Goal: Communication & Community: Answer question/provide support

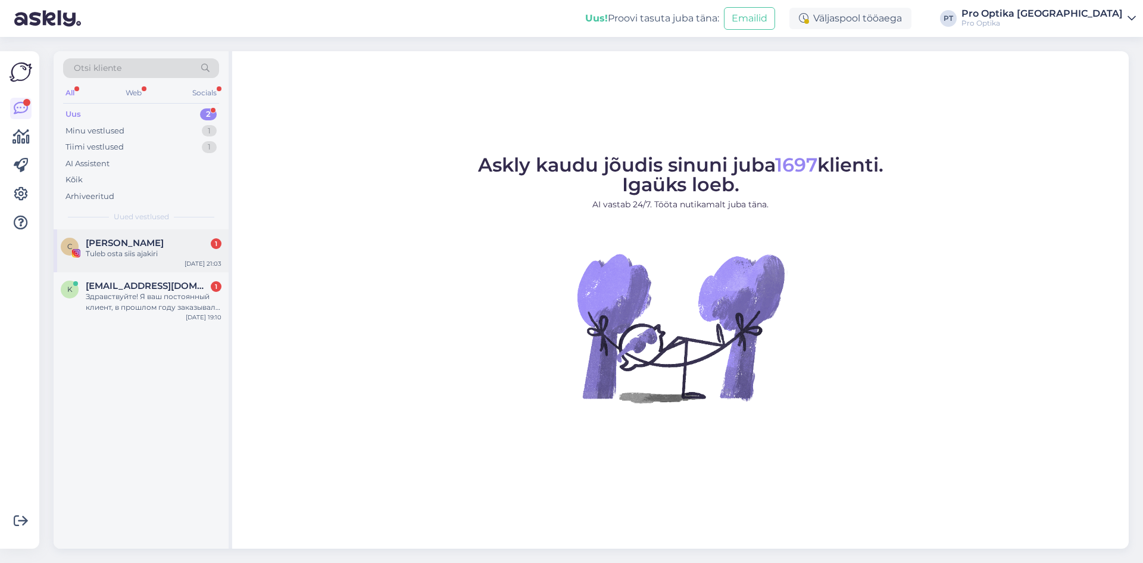
click at [127, 254] on div "Tuleb osta siis ajakiri" at bounding box center [154, 253] width 136 height 11
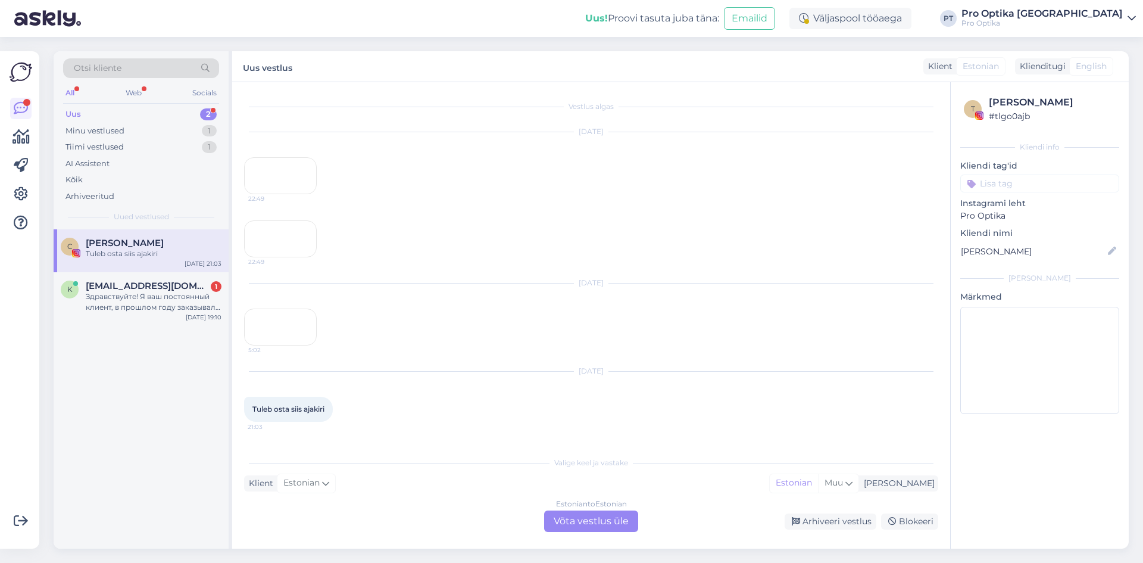
scroll to position [156, 0]
click at [822, 525] on div "Arhiveeri vestlus" at bounding box center [831, 521] width 92 height 16
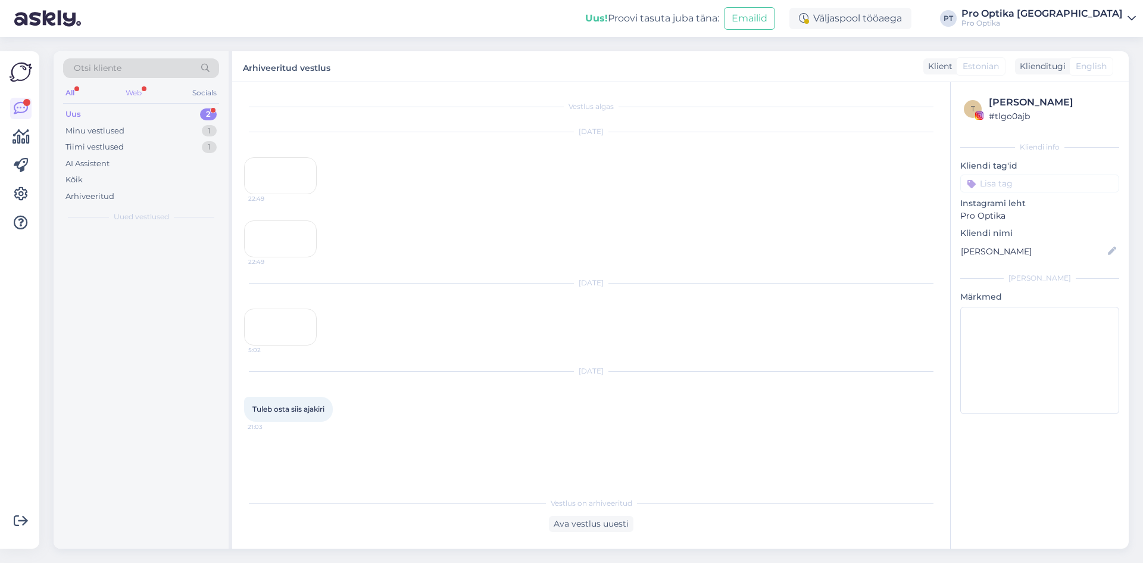
click at [132, 93] on div "Web" at bounding box center [133, 92] width 21 height 15
click at [79, 93] on div "All Web Socials" at bounding box center [141, 94] width 156 height 18
click at [125, 83] on div "Otsi kliente" at bounding box center [141, 71] width 156 height 27
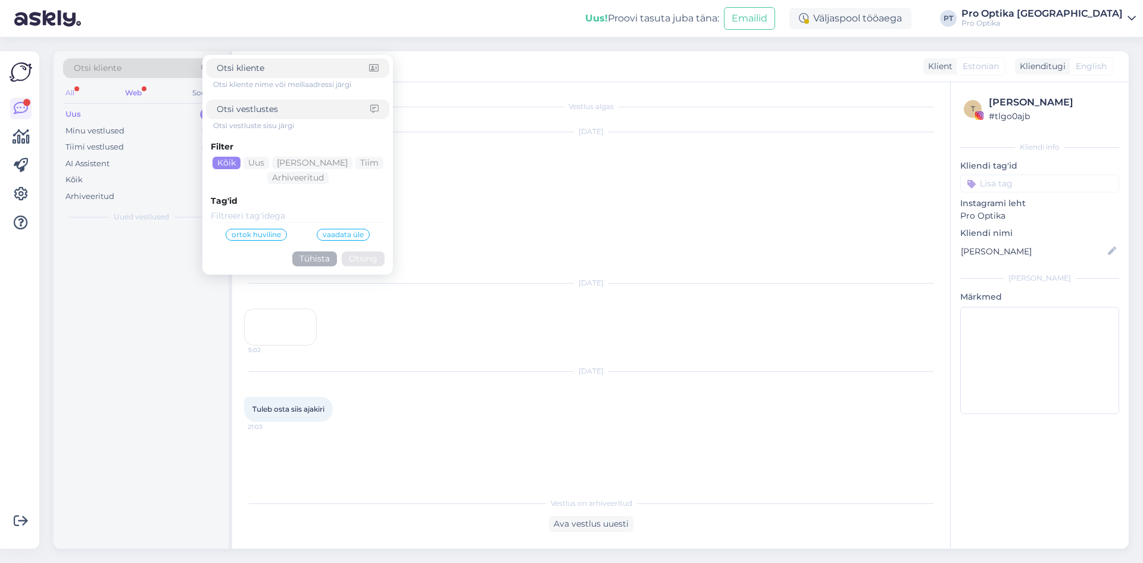
click at [77, 89] on div "All" at bounding box center [70, 92] width 14 height 15
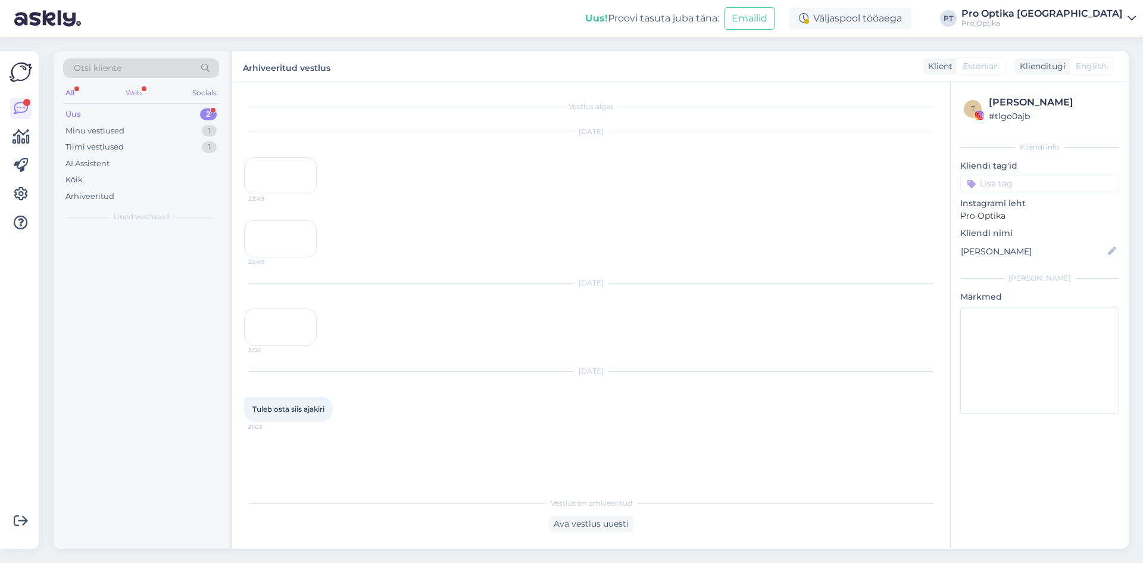
click at [136, 91] on div "Web" at bounding box center [133, 92] width 21 height 15
click at [142, 114] on div "Uus 2" at bounding box center [141, 114] width 156 height 17
click at [123, 133] on div "Minu vestlused" at bounding box center [95, 131] width 59 height 12
click at [128, 85] on div "Otsi kliente" at bounding box center [141, 71] width 156 height 27
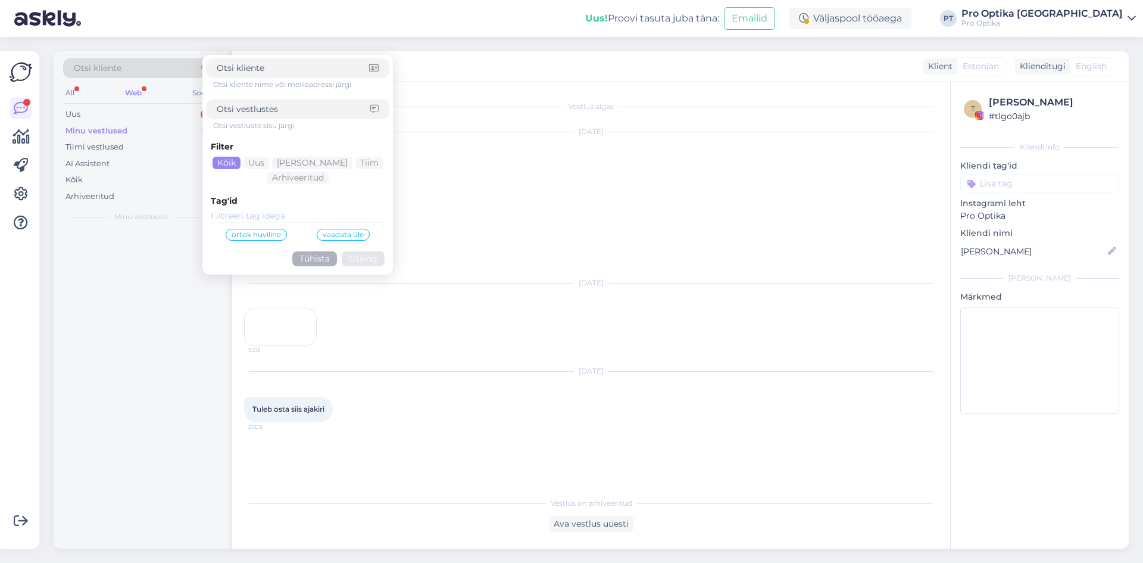
click at [136, 100] on div "Web" at bounding box center [133, 92] width 21 height 15
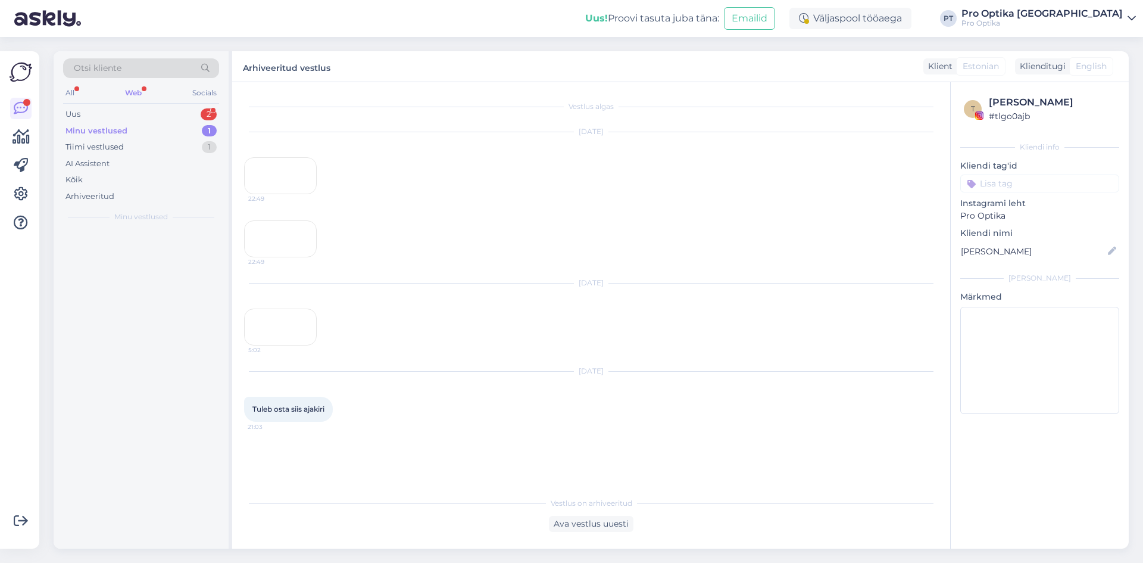
click at [136, 100] on div "Web" at bounding box center [133, 92] width 21 height 15
click at [126, 245] on span "#0nbirfbz" at bounding box center [108, 243] width 45 height 11
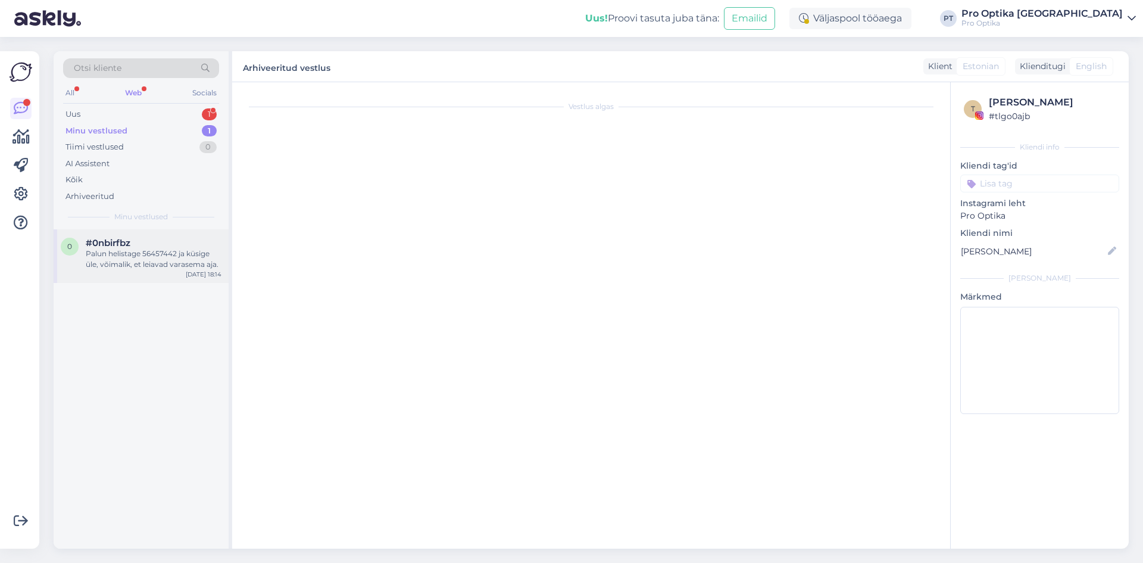
scroll to position [1062, 0]
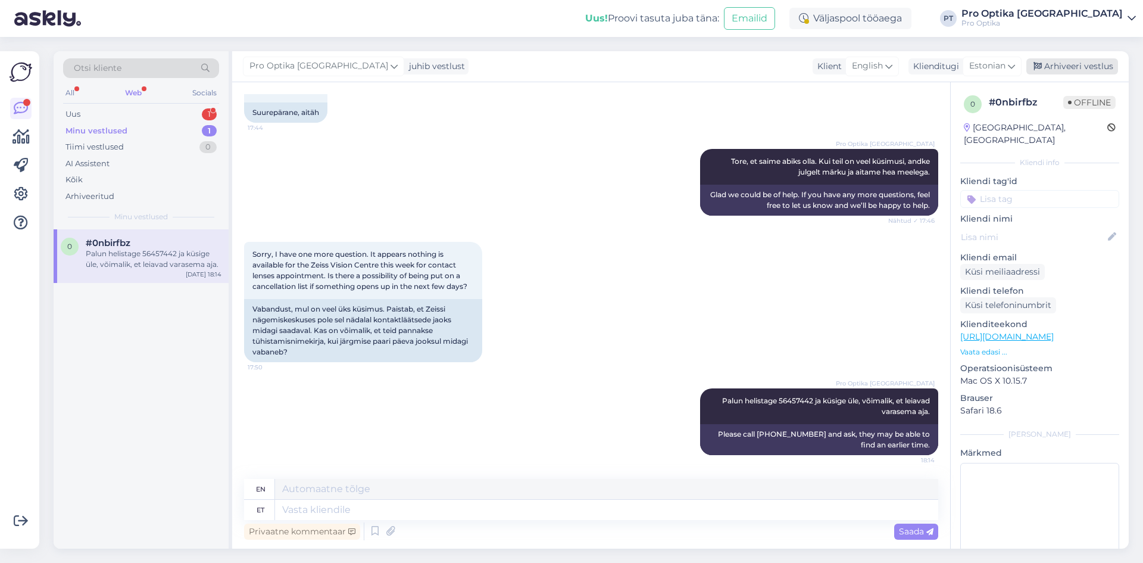
click at [1054, 66] on div "Arhiveeri vestlus" at bounding box center [1073, 66] width 92 height 16
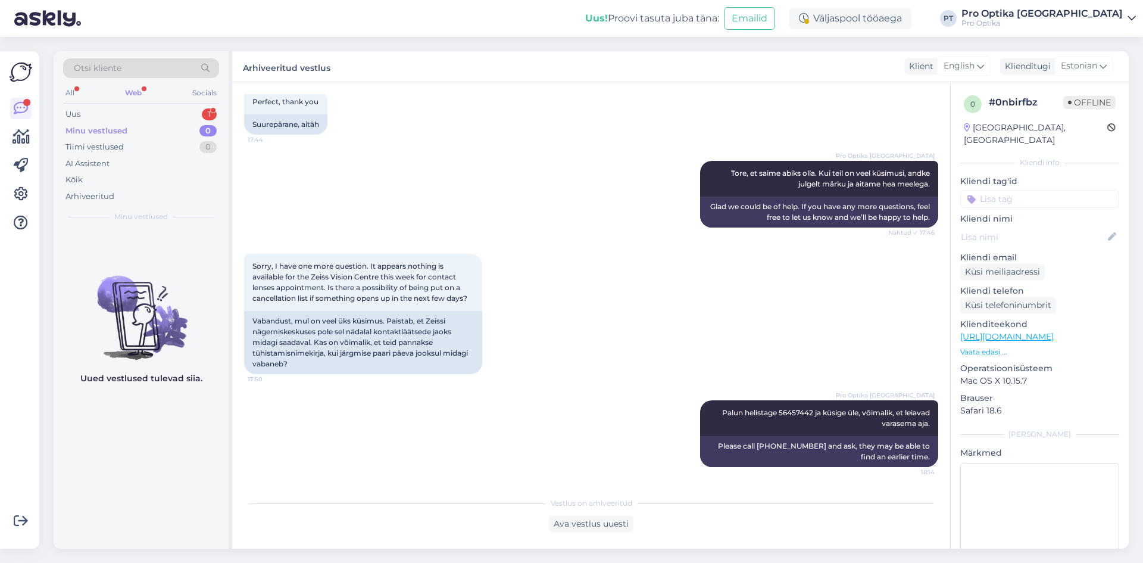
scroll to position [1050, 0]
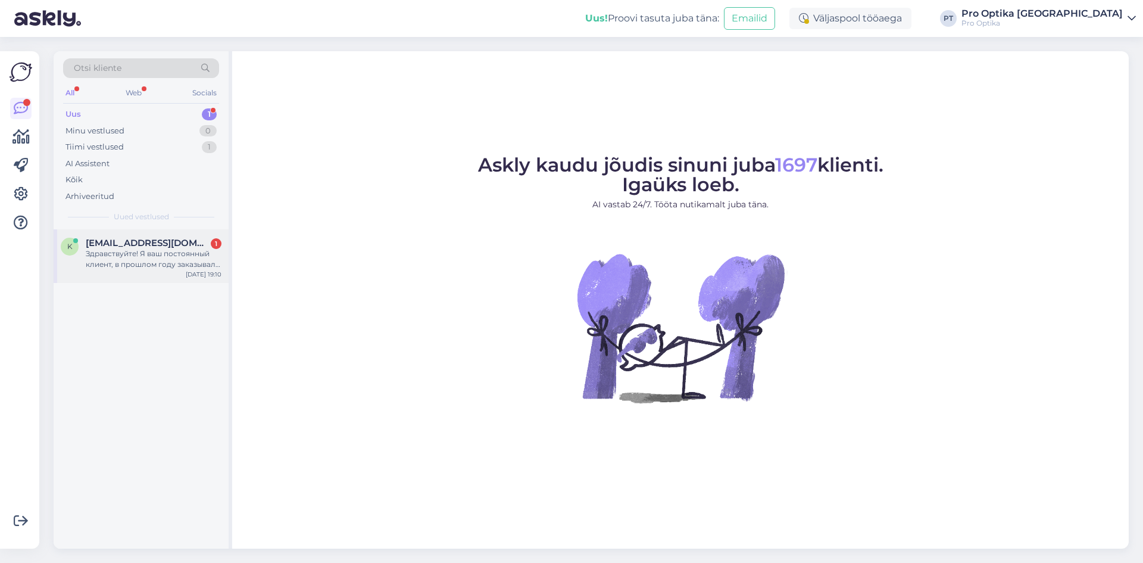
click at [139, 265] on div "Здравствуйте! Я ваш постоянный клиент, в прошлом году заказывал у вас линзы для…" at bounding box center [154, 258] width 136 height 21
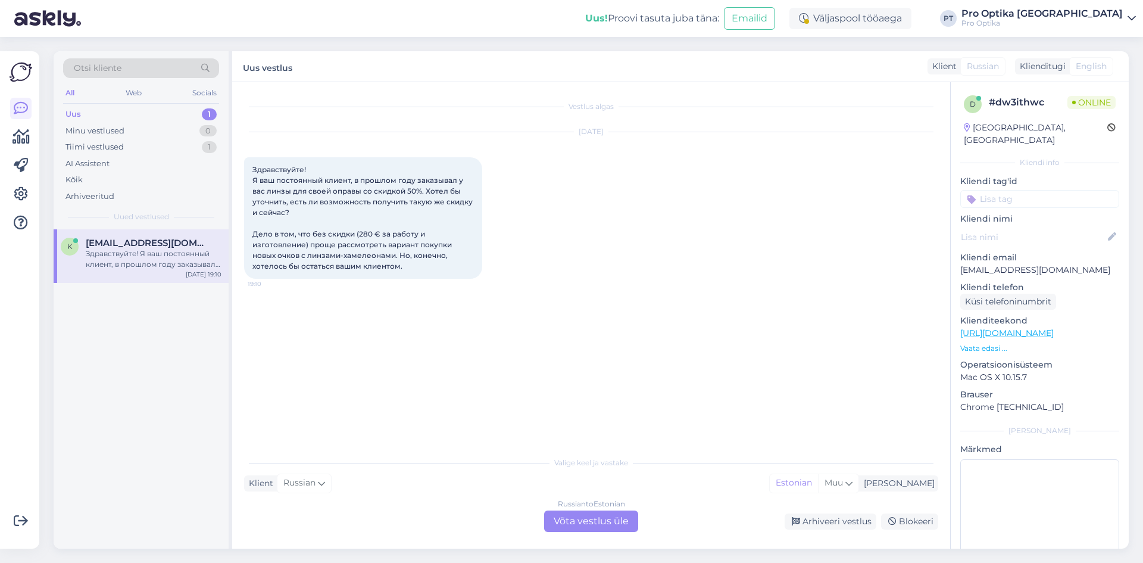
click at [581, 518] on div "Russian to Estonian Võta vestlus üle" at bounding box center [591, 520] width 94 height 21
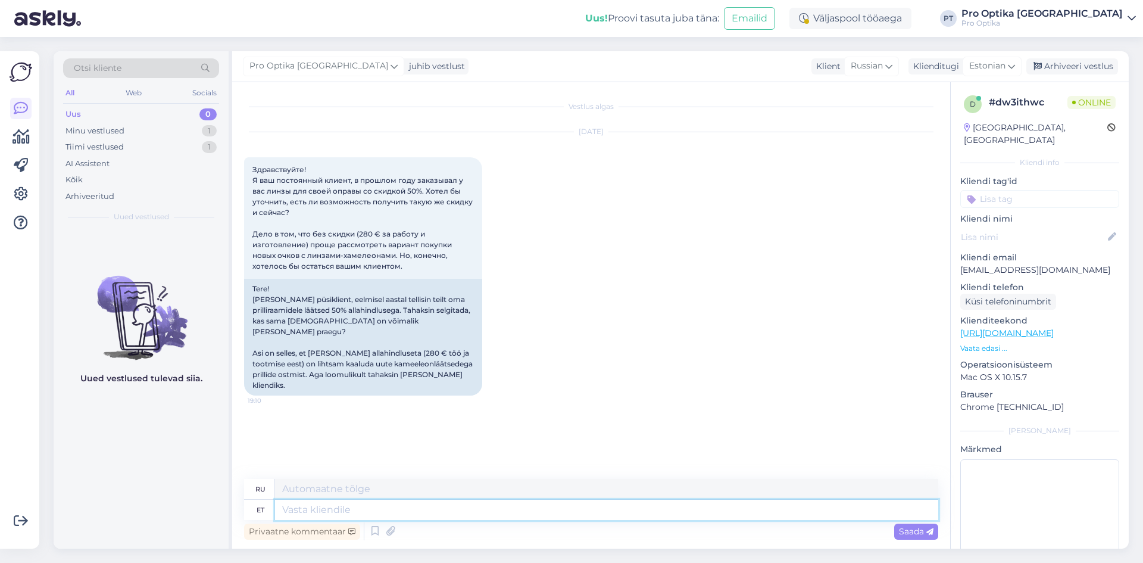
click at [412, 514] on textarea at bounding box center [606, 510] width 663 height 20
type textarea "Tere!"
type textarea "Привет!"
type textarea "Tere! Kahjuks k"
type textarea "Здравствуйте! К сожалению."
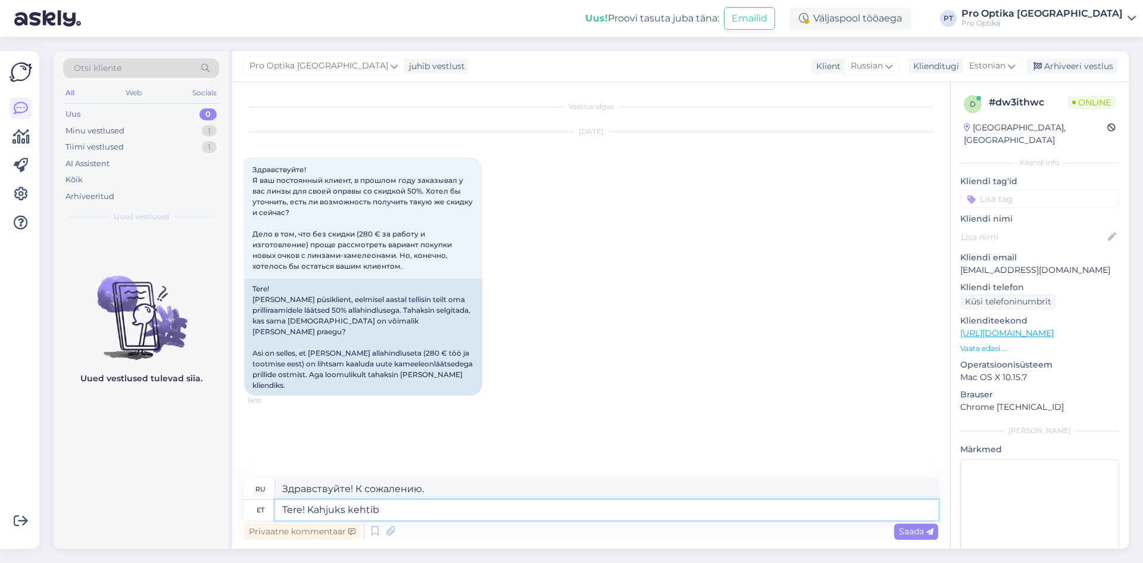
type textarea "Tere! Kahjuks kehtib k"
type textarea "Здравствуйте! К сожалению, это применимо"
type textarea "Tere! Kahjuks kehtib käimasolev kam"
type textarea "Здравствуйте! К сожалению, текущая"
type textarea "Tere! Kahjuks kehtib käimasolev kampaania"
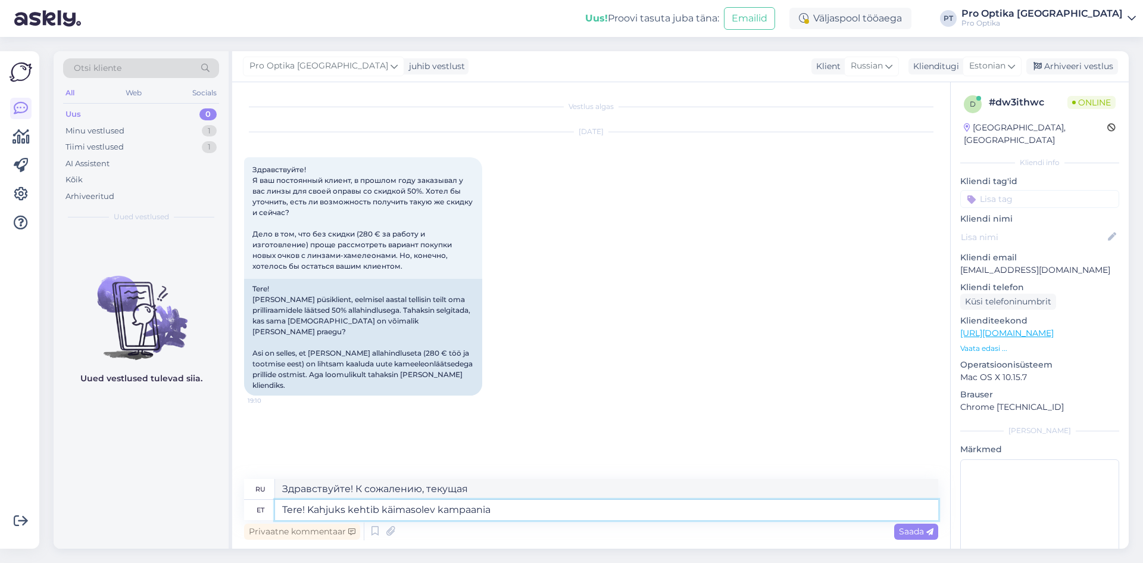
type textarea "Здравствуйте! К сожалению, сейчас идёт активная кампания."
type textarea "Tere! Kahjuks kehtib käimasolev kampaaniasoodus"
type textarea "Здравствуйте! К сожалению, текущая акция ещё действует."
type textarea "Tere! Kahjuks kehtib käimasolev kampaaniasoodus [PERSON_NAME] pri"
type textarea "Здравствуйте! К сожалению, текущая скидка по акции действует только"
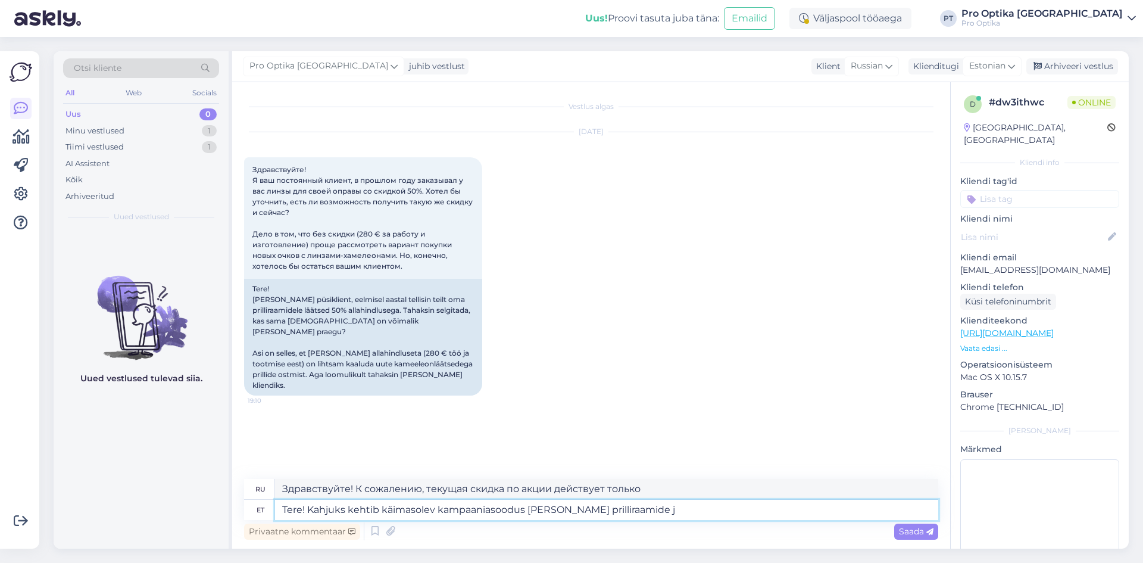
type textarea "Tere! Kahjuks kehtib käimasolev kampaaniasoodus [PERSON_NAME] prilliraamide ja"
type textarea "Здравствуйте! К сожалению, текущая скидка по акции распространяется только на о…"
type textarea "Tere! Kahjuks kehtib käimasolev kampaaniasoodus [PERSON_NAME] prilliraamide ja p"
type textarea "Здравствуйте! К сожалению, текущая скидка по акции распространяется только на о…"
type textarea "Tere! Kahjuks kehtib käimasolev kampaaniasoodus [PERSON_NAME] prilliraamide ja …"
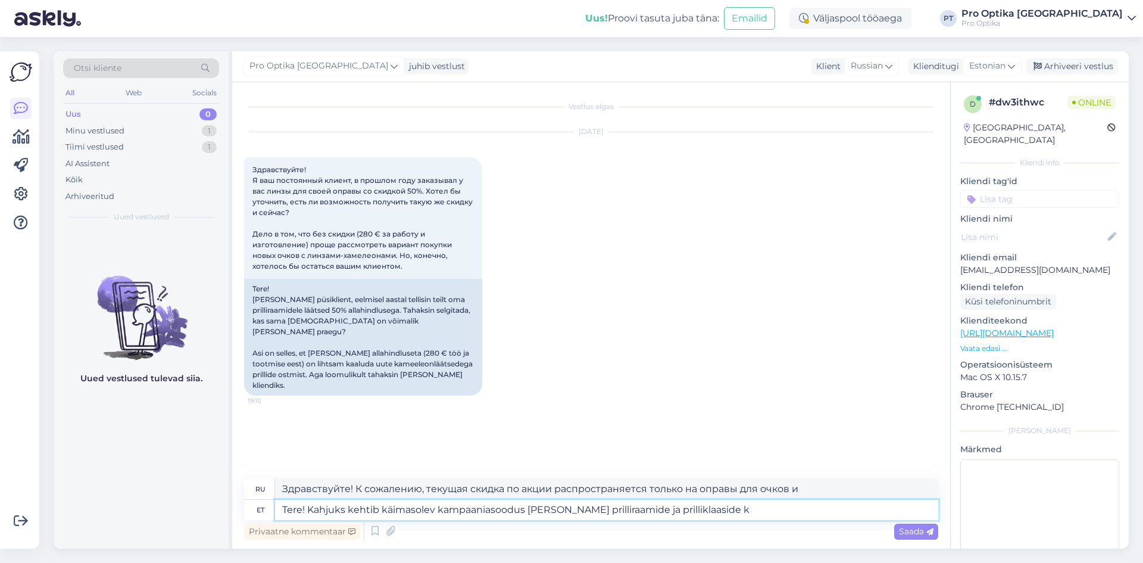
type textarea "Здравствуйте! К сожалению, текущая скидка распространяется только на оправы и л…"
type textarea "Tere! Kahjuks kehtib käimasolev kampaaniasoodus [PERSON_NAME] prilliraamide ja …"
type textarea "Здравствуйте! К сожалению, текущая скидка по акции распространяется только на к…"
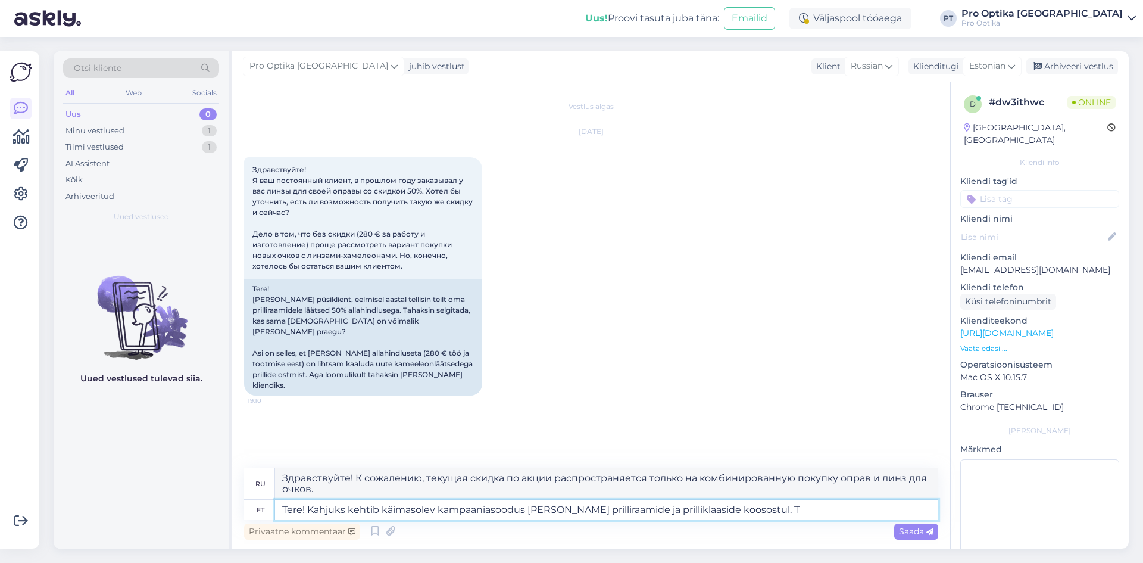
type textarea "Tere! Kahjuks kehtib käimasolev kampaaniasoodus [PERSON_NAME] prilliraamide ja …"
type textarea "Здравствуйте! К сожалению, текущая скидка по акции распространяется только на п…"
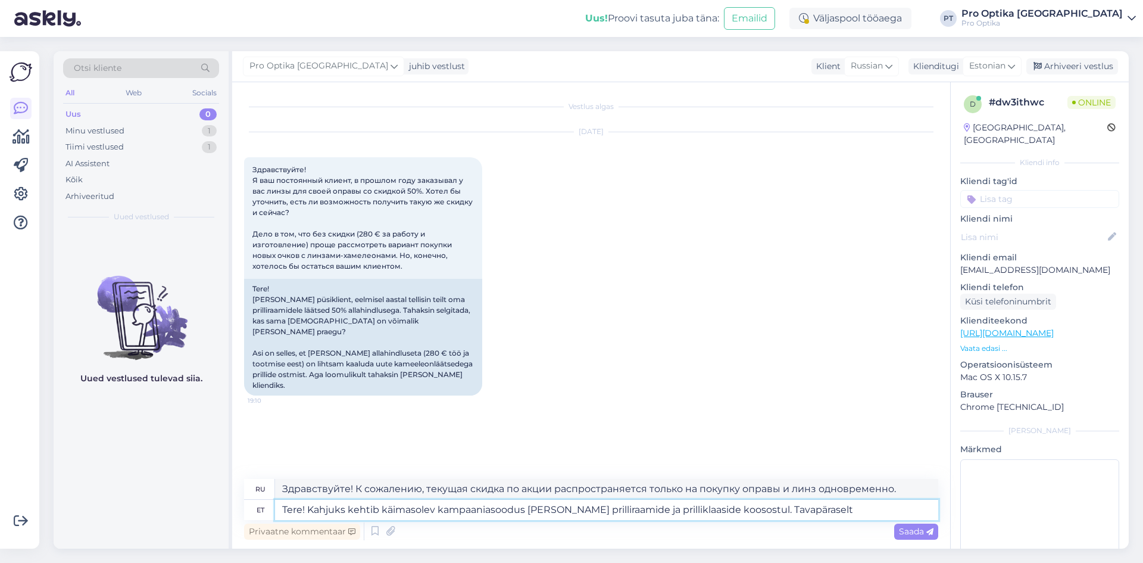
type textarea "Tere! Kahjuks kehtib käimasolev kampaaniasoodus [PERSON_NAME] prilliraamide ja …"
type textarea "Здравствуйте! К сожалению, текущая скидка по акции распространяется только на о…"
type textarea "Tere! Kahjuks kehtib käimasolev kampaaniasoodus [PERSON_NAME] prilliraamide ja …"
type textarea "Здравствуйте! К сожалению, текущая скидка по акции распространяется только на п…"
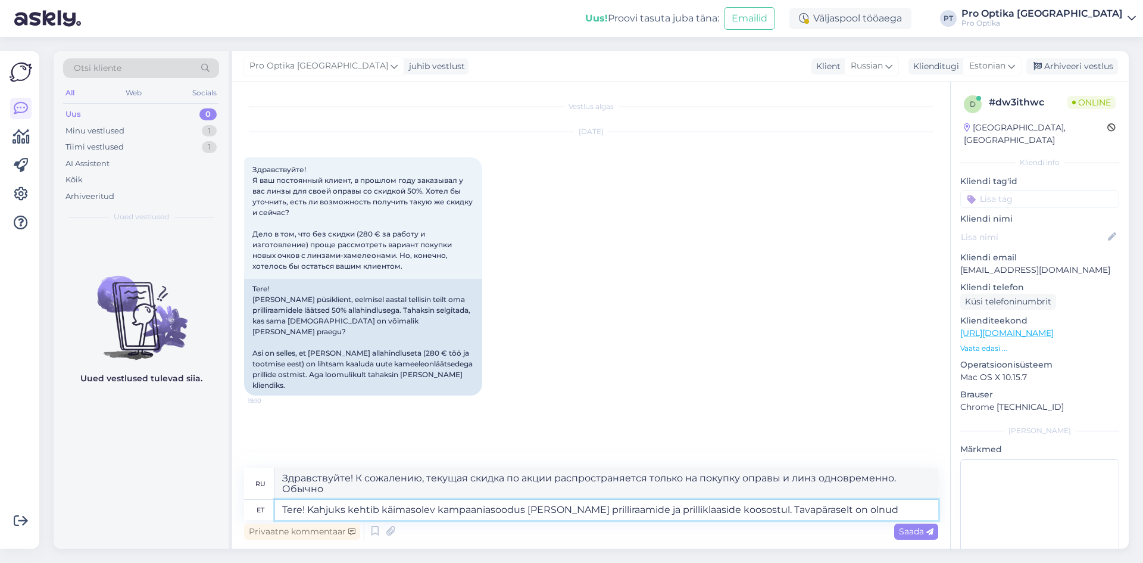
type textarea "Tere! Kahjuks kehtib käimasolev kampaaniasoodus [PERSON_NAME] prilliraamide ja …"
type textarea "Здравствуйте! К сожалению, текущая скидка по акции распространяется только на п…"
type textarea "Tere! Kahjuks kehtib käimasolev kampaaniasoodus [PERSON_NAME] prilliraamide ja …"
type textarea "Здравствуйте! К сожалению, текущая скидка по акции распространяется только на к…"
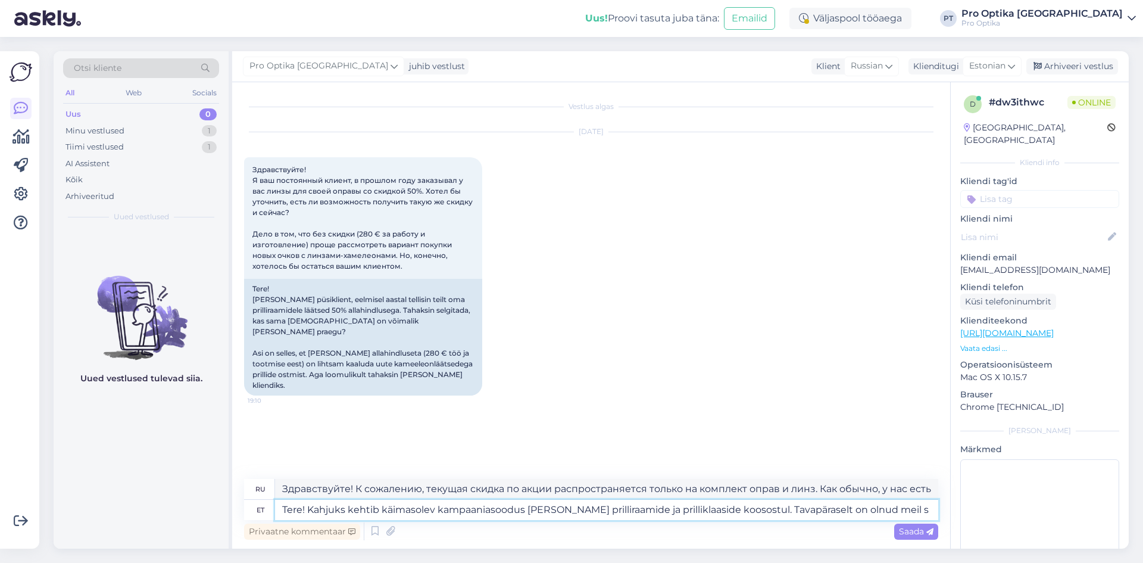
type textarea "Tere! Kahjuks kehtib käimasolev kampaaniasoodus [PERSON_NAME] prilliraamide ja …"
type textarea "Здравствуйте! К сожалению, текущая скидка по акции распространяется только на о…"
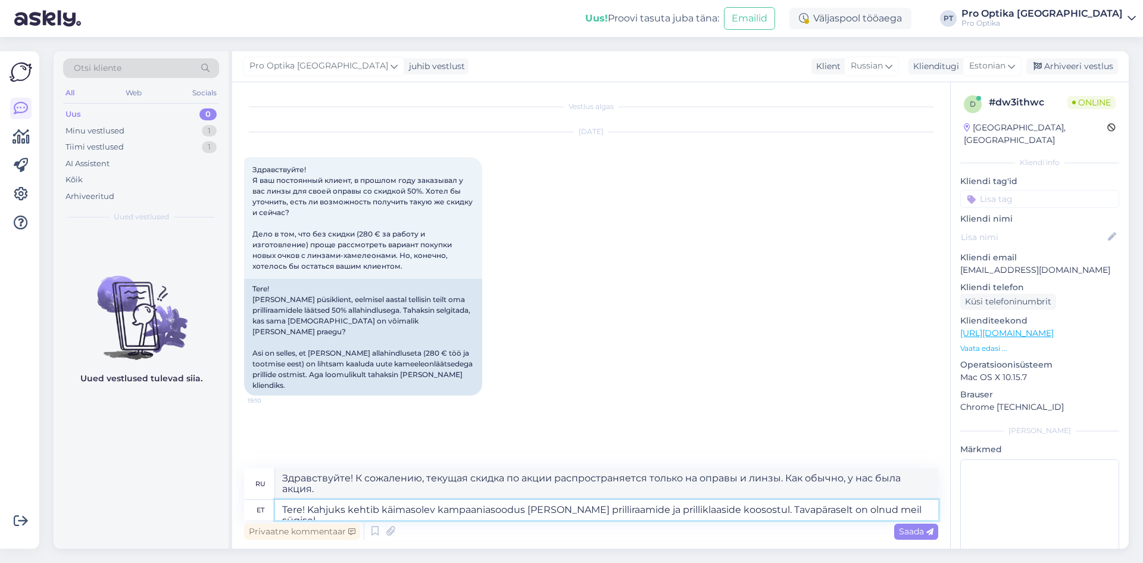
type textarea "Tere! Kahjuks kehtib käimasolev kampaaniasoodus [PERSON_NAME] prilliraamide ja …"
type textarea "Здравствуйте! К сожалению, текущая скидка по акции распространяется только на п…"
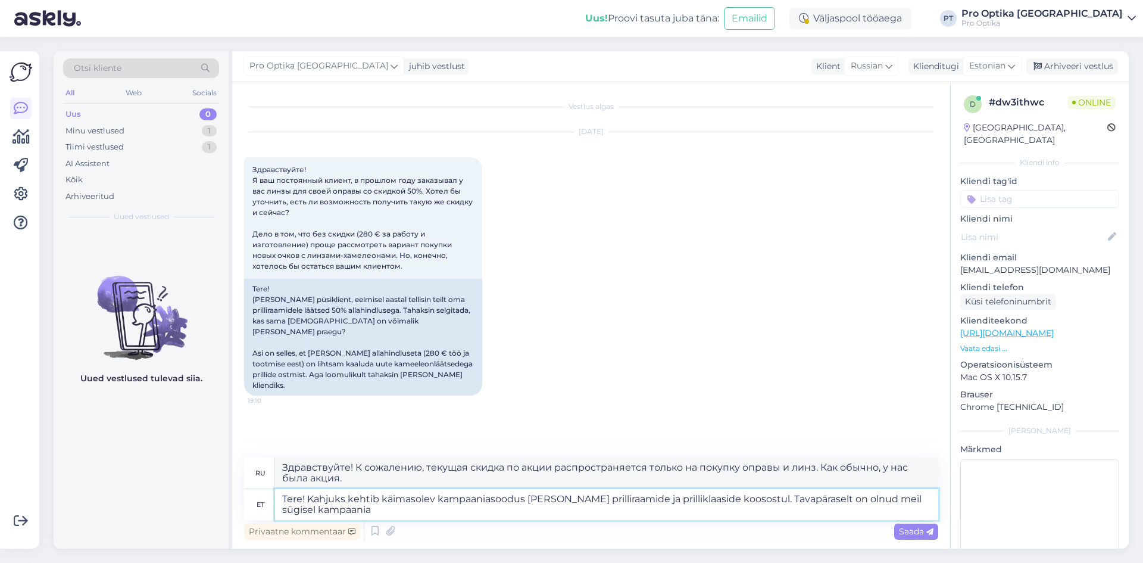
type textarea "Tere! Kahjuks kehtib käimasolev kampaaniasoodus [PERSON_NAME] prilliraamide ja …"
type textarea "Здравствуйте! К сожалению, текущая акция действует только при покупке оправы и …"
type textarea "Tere! Kahjuks kehtib käimasolev kampaaniasoodus [PERSON_NAME] prilliraamide ja …"
type textarea "Здравствуйте! К сожалению, текущая скидка по акции распространяется только на п…"
type textarea "Tere! Kahjuks kehtib käimasolev kampaaniasoodus [PERSON_NAME] prilliraamide ja …"
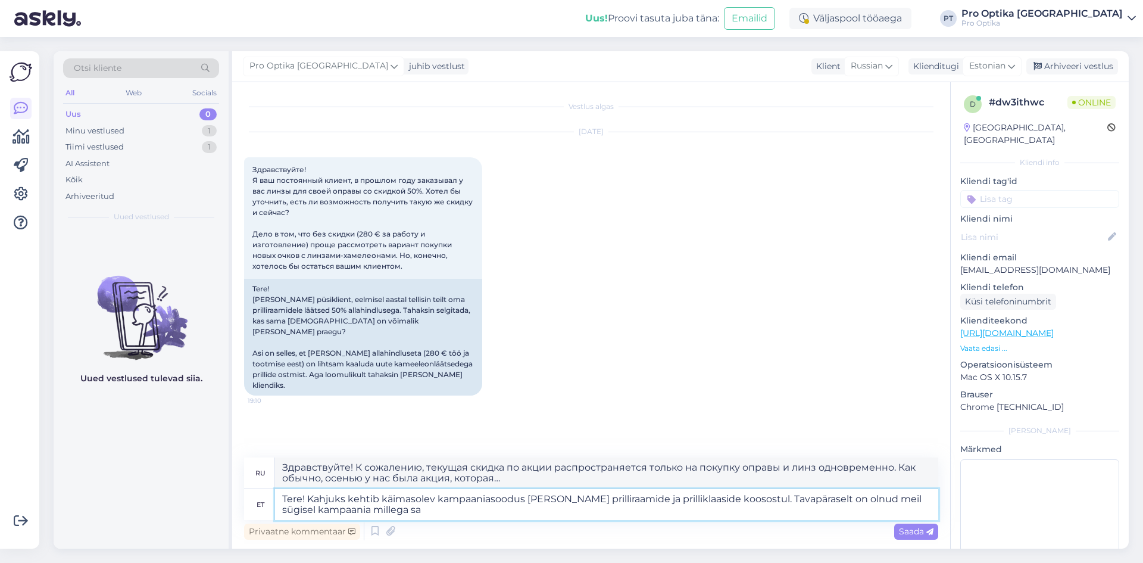
type textarea "Здравствуйте! К сожалению, текущая скидка по акции распространяется только на о…"
type textarea "Tere! Kahjuks kehtib käimasolev kampaaniasoodus [PERSON_NAME] prilliraamide ja …"
type textarea "Здравствуйте! К сожалению, текущая скидка по акции распространяется только на п…"
type textarea "Tere! Kahjuks kehtib käimasolev kampaaniasoodus [PERSON_NAME] prilliraamide ja …"
type textarea "Здравствуйте! К сожалению, текущая скидка по акции распространяется только на о…"
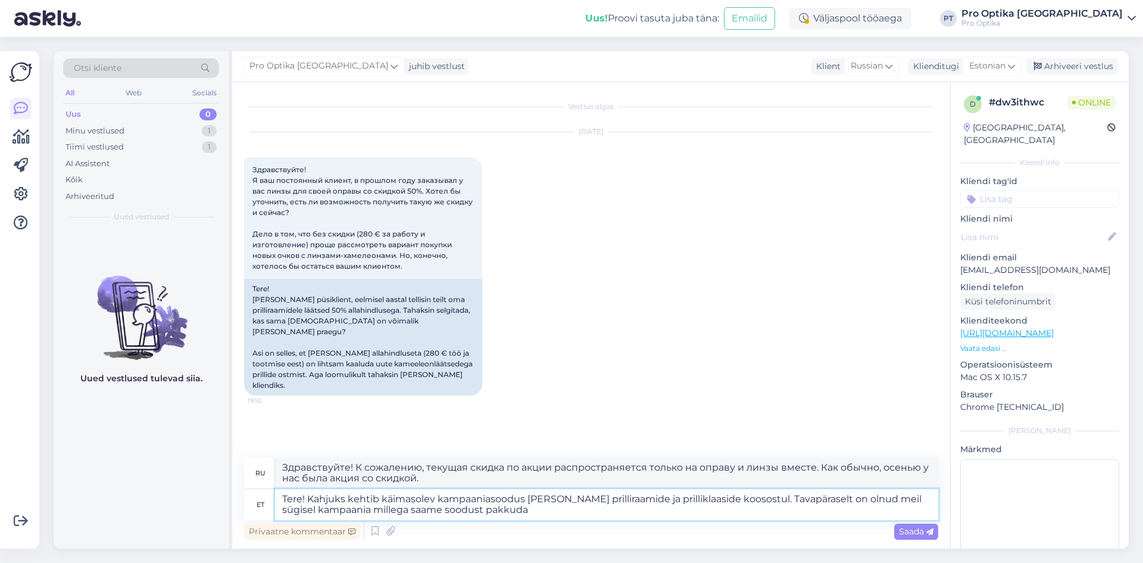
type textarea "Tere! Kahjuks kehtib käimasolev kampaaniasoodus [PERSON_NAME] prilliraamide ja …"
type textarea "Здравствуйте! К сожалению, текущая скидка по акции распространяется только на о…"
type textarea "Tere! Kahjuks kehtib käimasolev kampaaniasoodus [PERSON_NAME] prilliraamide ja …"
type textarea "Здравствуйте! К сожалению, текущая скидка по акции распространяется только на о…"
type textarea "Tere! Kahjuks kehtib käimasolev kampaaniasoodus [PERSON_NAME] prilliraamide ja …"
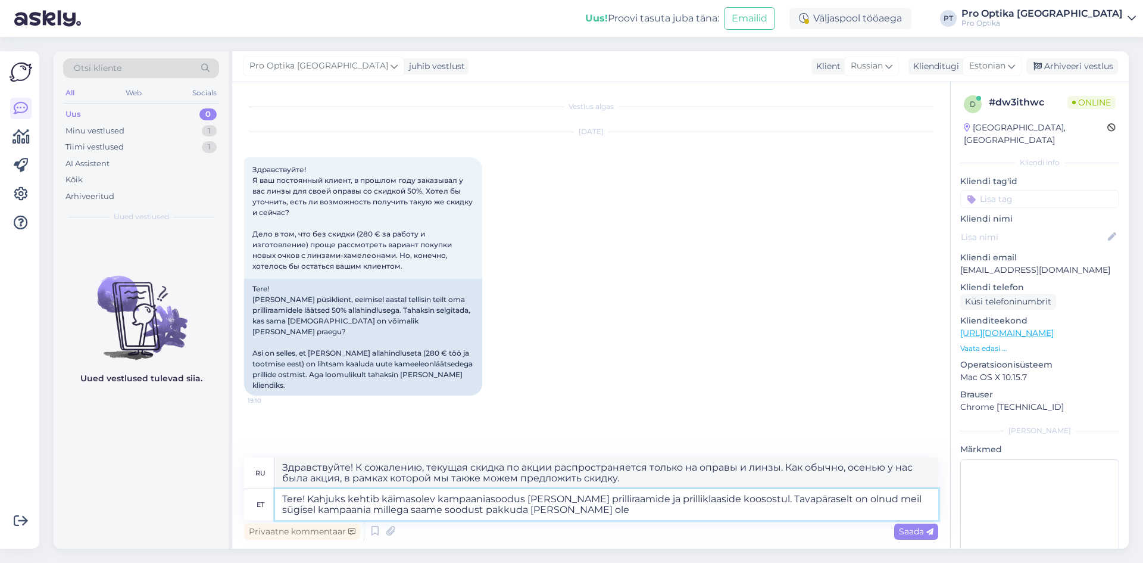
type textarea "Здравствуйте! К сожалению, текущая скидка по акции распространяется только на о…"
type textarea "Tere! Kahjuks kehtib käimasolev kampaaniasoodus [PERSON_NAME] prilliraamide ja …"
type textarea "Здравствуйте! К сожалению, текущая скидка по акции распространяется только на о…"
type textarea "Tere! Kahjuks kehtib käimasolev kampaaniasoodus [PERSON_NAME] prilliraamide ja …"
type textarea "Здравствуйте! К сожалению, текущая скидка по акции распространяется только на п…"
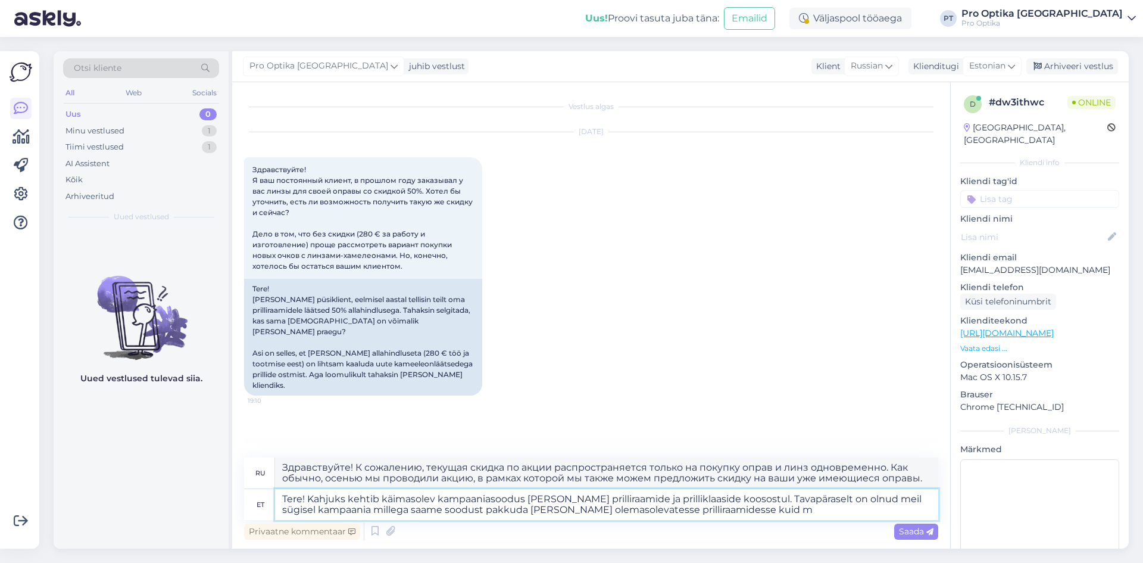
type textarea "Tere! Kahjuks kehtib käimasolev kampaaniasoodus [PERSON_NAME] prilliraamide ja …"
type textarea "Здравствуйте! К сожалению, текущая скидка по акции распространяется только на п…"
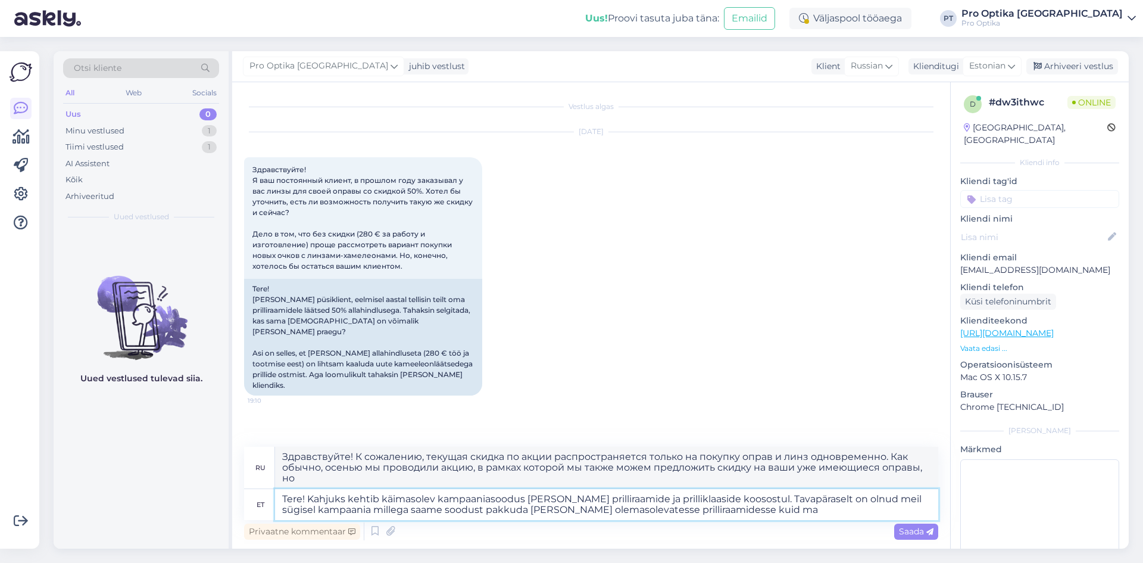
type textarea "Tere! Kahjuks kehtib käimasolev kampaaniasoodus [PERSON_NAME] prilliraamide ja …"
type textarea "Здравствуйте! К сожалению, текущая скидка по акции распространяется только на п…"
type textarea "Tere! Kahjuks kehtib käimasolev kampaaniasoodus [PERSON_NAME] prilliraamide ja …"
type textarea "Здравствуйте! К сожалению, текущая скидка по акции распространяется только на п…"
type textarea "Tere! Kahjuks kehtib käimasolev kampaaniasoodus [PERSON_NAME] prilliraamide ja …"
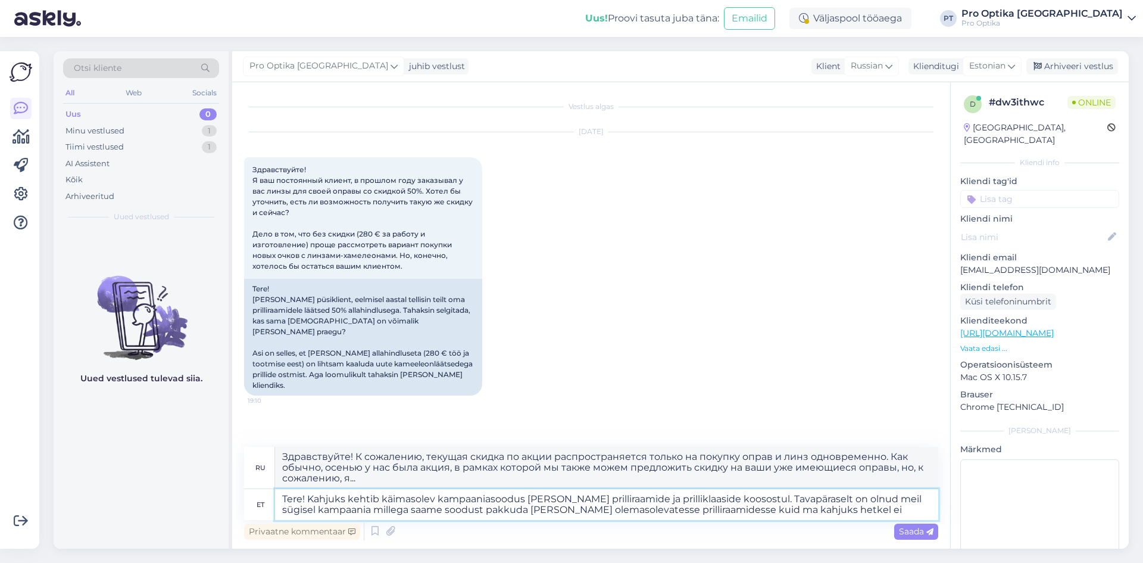
type textarea "Здравствуйте! К сожалению, текущая скидка по акции распространяется только на п…"
type textarea "Tere! Kahjuks kehtib käimasolev kampaaniasoodus [PERSON_NAME] prilliraamide ja …"
type textarea "Здравствуйте! К сожалению, текущая скидка по акции распространяется только на о…"
type textarea "Tere! Kahjuks kehtib käimasolev kampaaniasoodus [PERSON_NAME] prilliraamide ja …"
type textarea "Здравствуйте! К сожалению, текущая скидка по акции распространяется только на п…"
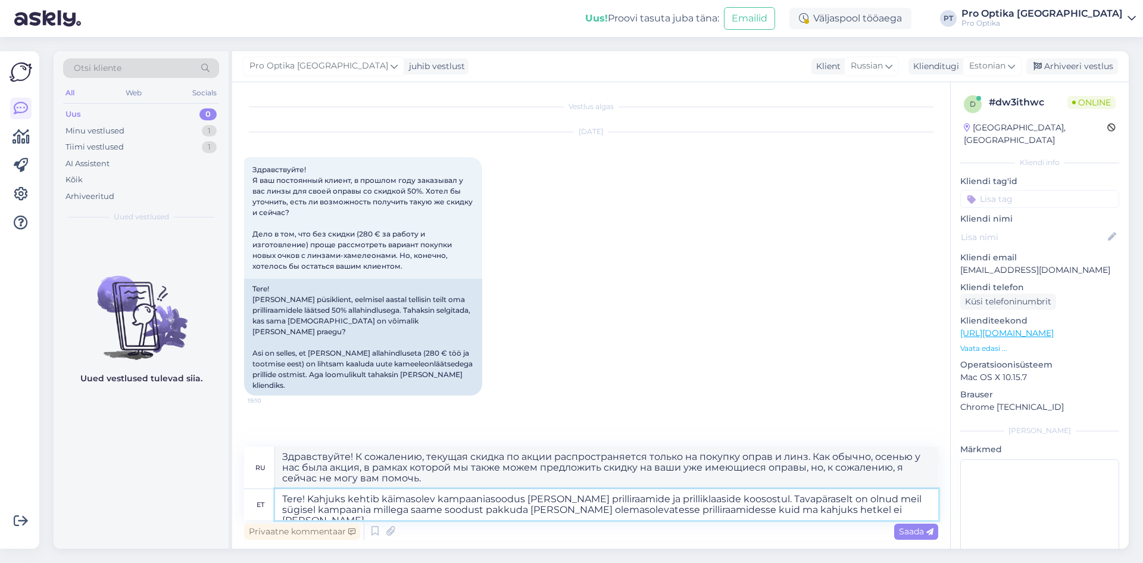
type textarea "Tere! Kahjuks kehtib käimasolev kampaaniasoodus [PERSON_NAME] prilliraamide ja …"
type textarea "Здравствуйте! К сожалению, текущая скидка по акции распространяется только на о…"
type textarea "Tere! Kahjuks kehtib käimasolev kampaaniasoodus [PERSON_NAME] prilliraamide ja …"
type textarea "Здравствуйте! К сожалению, текущая скидка по акции распространяется только на п…"
type textarea "Tere! Kahjuks kehtib käimasolev kampaaniasoodus [PERSON_NAME] prilliraamide ja …"
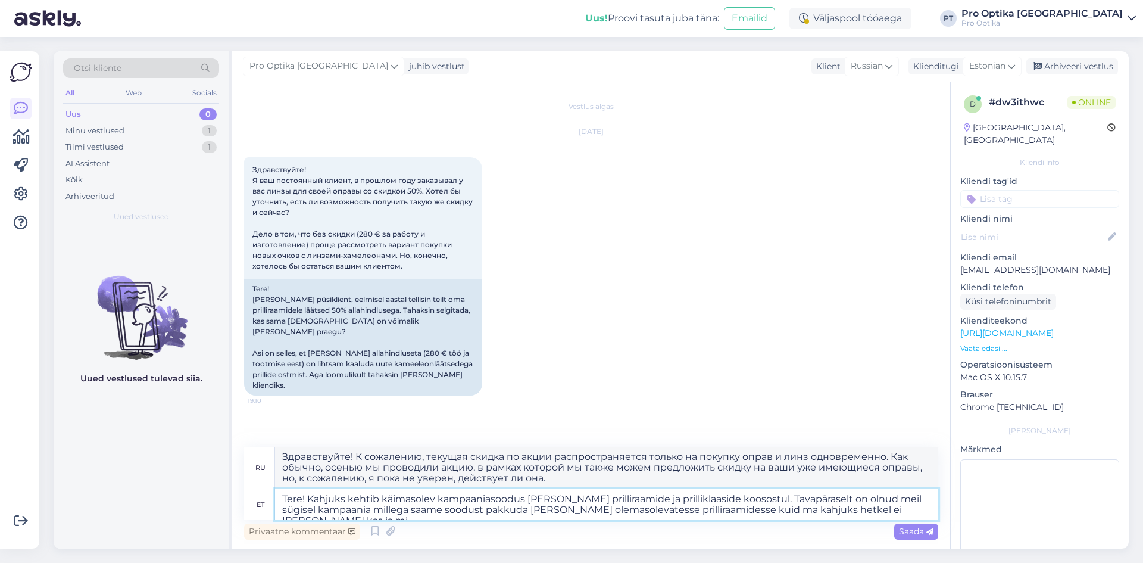
type textarea "Здравствуйте! К сожалению, текущая скидка по акции распространяется только на п…"
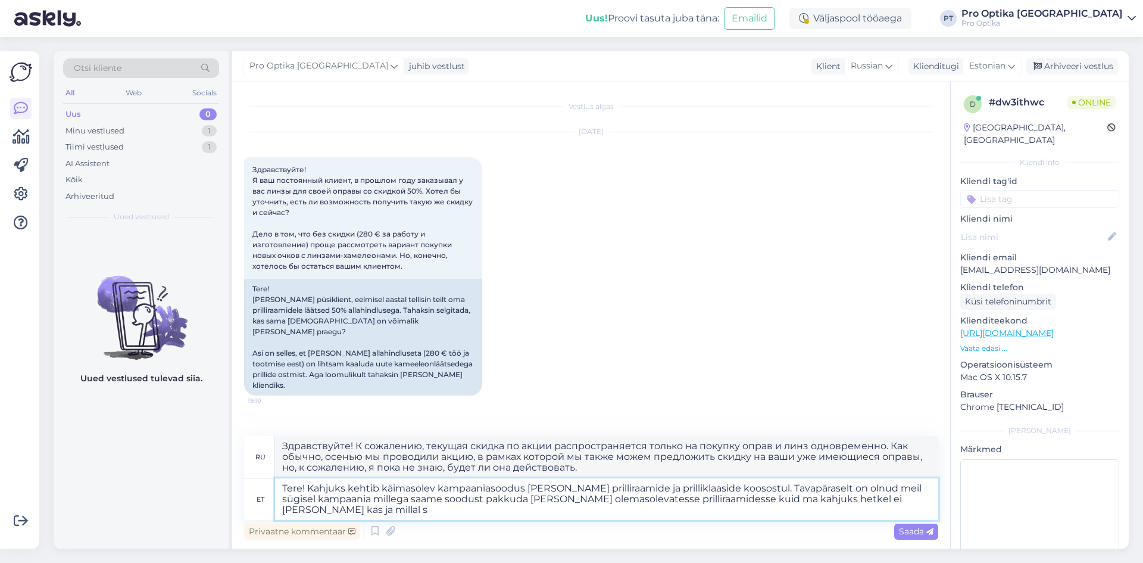
type textarea "Tere! Kahjuks kehtib käimasolev kampaaniasoodus [PERSON_NAME] prilliraamide ja …"
type textarea "Здравствуйте! К сожалению, текущая скидка по акции распространяется только на п…"
type textarea "Tere! Kahjuks kehtib käimasolev kampaaniasoodus [PERSON_NAME] prilliraamide ja …"
type textarea "Здравствуйте! К сожалению, текущая скидка по акции распространяется только на п…"
type textarea "Tere! Kahjuks kehtib käimasolev kampaaniasoodus [PERSON_NAME] prilliraamide ja …"
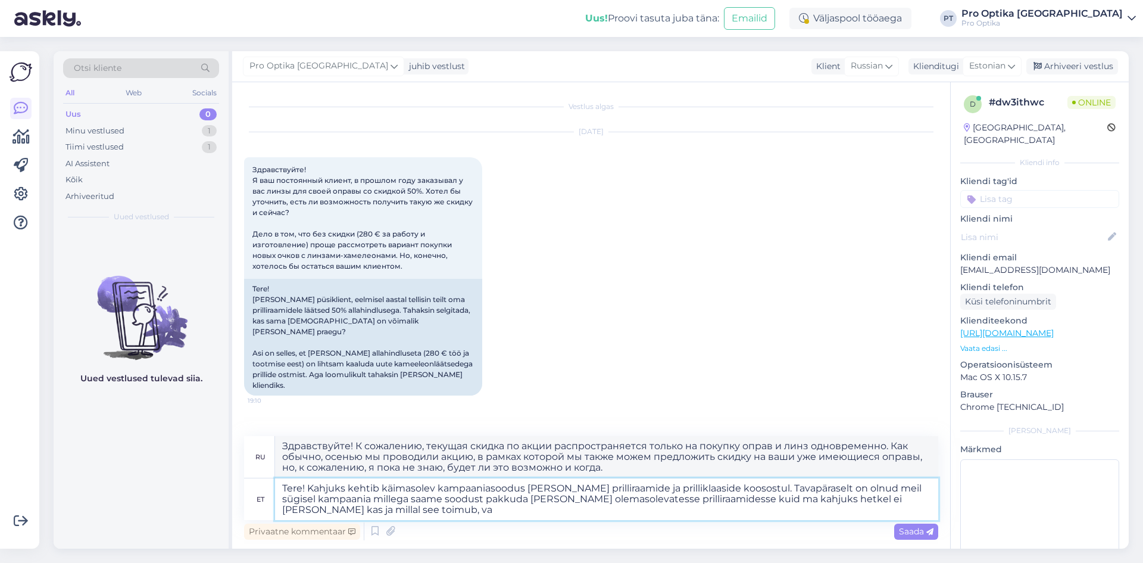
type textarea "Здравствуйте! К сожалению, текущая скидка по акции распространяется только на п…"
type textarea "Tere! Kahjuks kehtib käimasolev kampaaniasoodus [PERSON_NAME] prilliraamide ja …"
type textarea "Здравствуйте! К сожалению, текущая скидка по акции распространяется только на о…"
type textarea "Tere! Kahjuks kehtib käimasolev kampaaniasoodus [PERSON_NAME] prilliraamide ja …"
type textarea "Здравствуйте! К сожалению, текущая скидка по акции распространяется только на п…"
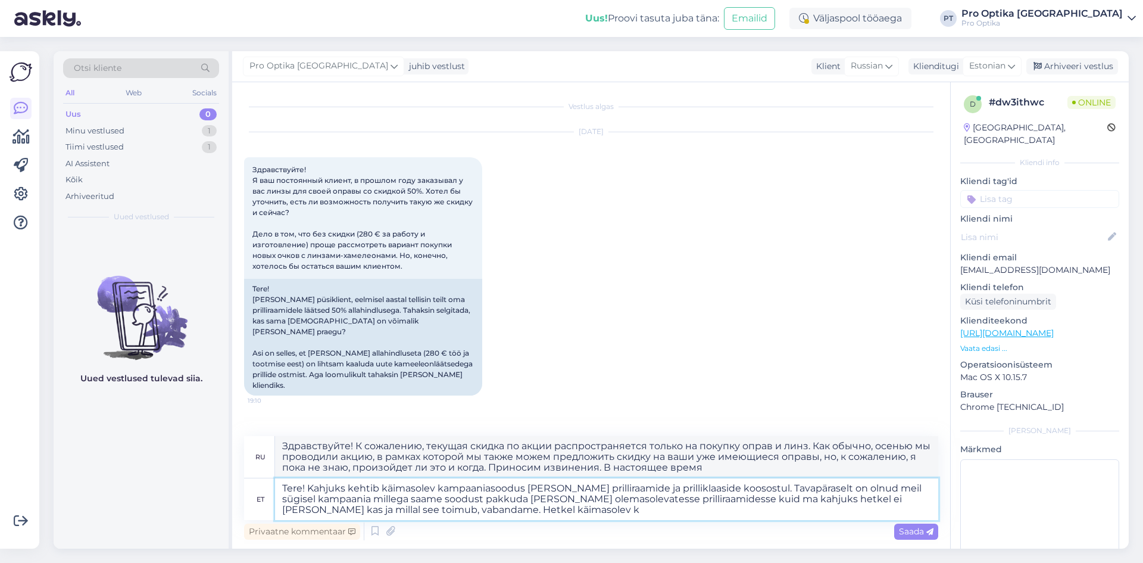
type textarea "Tere! Kahjuks kehtib käimasolev kampaaniasoodus [PERSON_NAME] prilliraamide ja …"
type textarea "Здравствуйте! К сожалению, текущая скидка по акции распространяется только на п…"
type textarea "Tere! Kahjuks kehtib käimasolev kampaaniasoodus [PERSON_NAME] prilliraamide ja …"
type textarea "Здравствуйте! К сожалению, текущая акция действует только при покупке оправы и …"
type textarea "Tere! Kahjuks kehtib käimasolev kampaaniasoodus [PERSON_NAME] prilliraamide ja …"
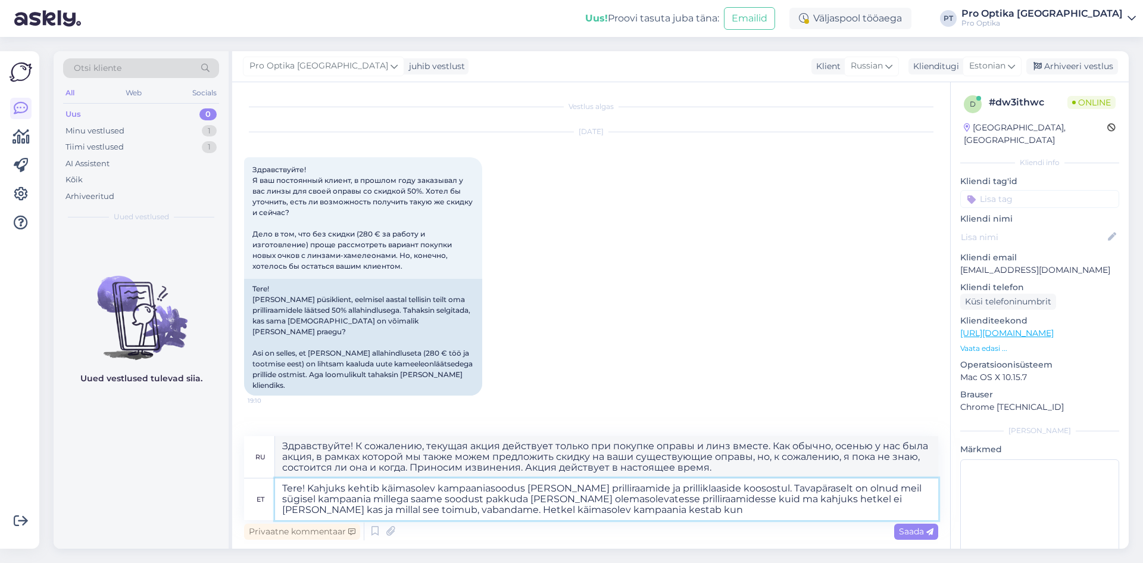
type textarea "Здравствуйте! К сожалению, текущая акция действует только при покупке оправ и л…"
type textarea "Tere! Kahjuks kehtib käimasolev kampaaniasoodus [PERSON_NAME] prilliraamide ja …"
type textarea "Здравствуйте! К сожалению, текущая акция действует только при покупке оправ и л…"
type textarea "Tere! Kahjuks kehtib käimasolev kampaaniasoodus [PERSON_NAME] prilliraamide ja …"
type textarea "Здравствуйте! К сожалению, текущая акция действует только при покупке оправы и …"
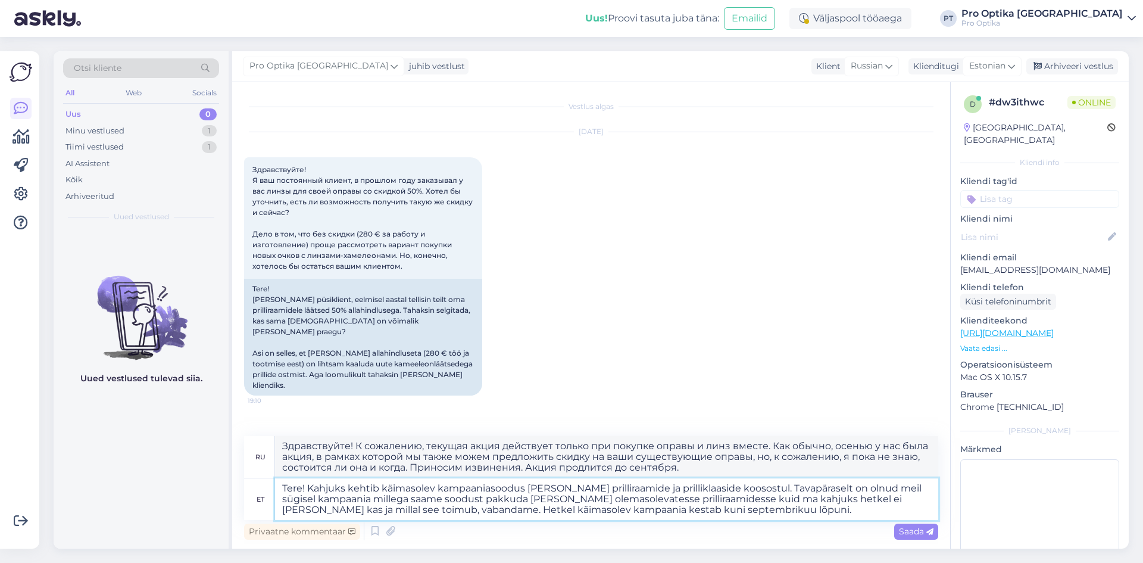
type textarea "Tere! Kahjuks kehtib käimasolev kampaaniasoodus [PERSON_NAME] prilliraamide ja …"
type textarea "Здравствуйте! К сожалению, текущая акция действует только при покупке оправ и л…"
type textarea "Tere! Kahjuks kehtib käimasolev kampaaniasoodus [PERSON_NAME] prilliraamide ja …"
click at [918, 529] on span "Saada" at bounding box center [916, 531] width 35 height 11
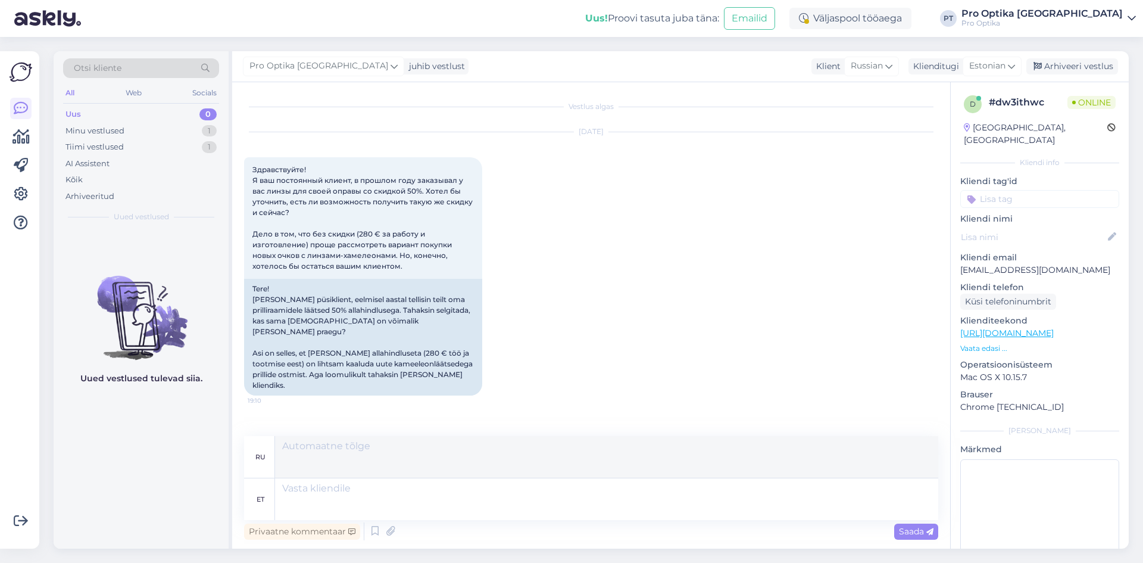
scroll to position [155, 0]
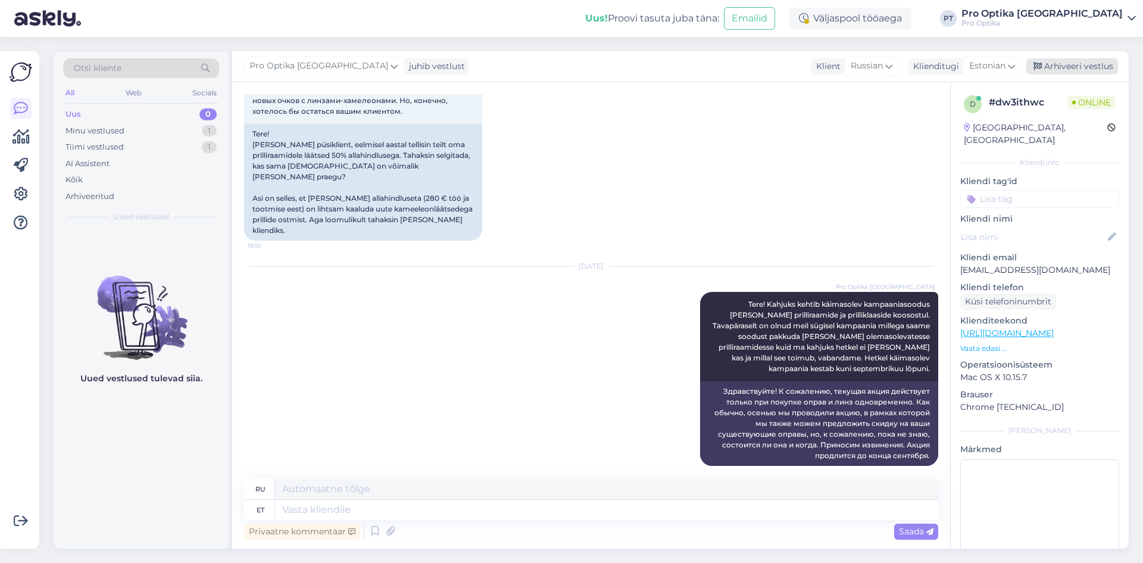
click at [1069, 69] on div "Arhiveeri vestlus" at bounding box center [1073, 66] width 92 height 16
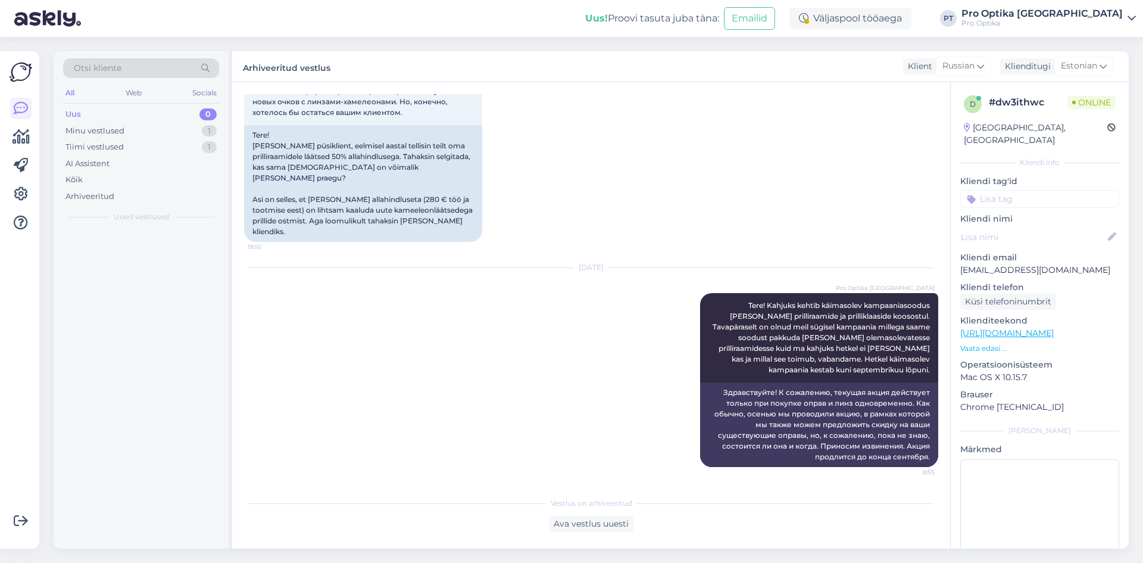
scroll to position [143, 0]
